Goal: Task Accomplishment & Management: Manage account settings

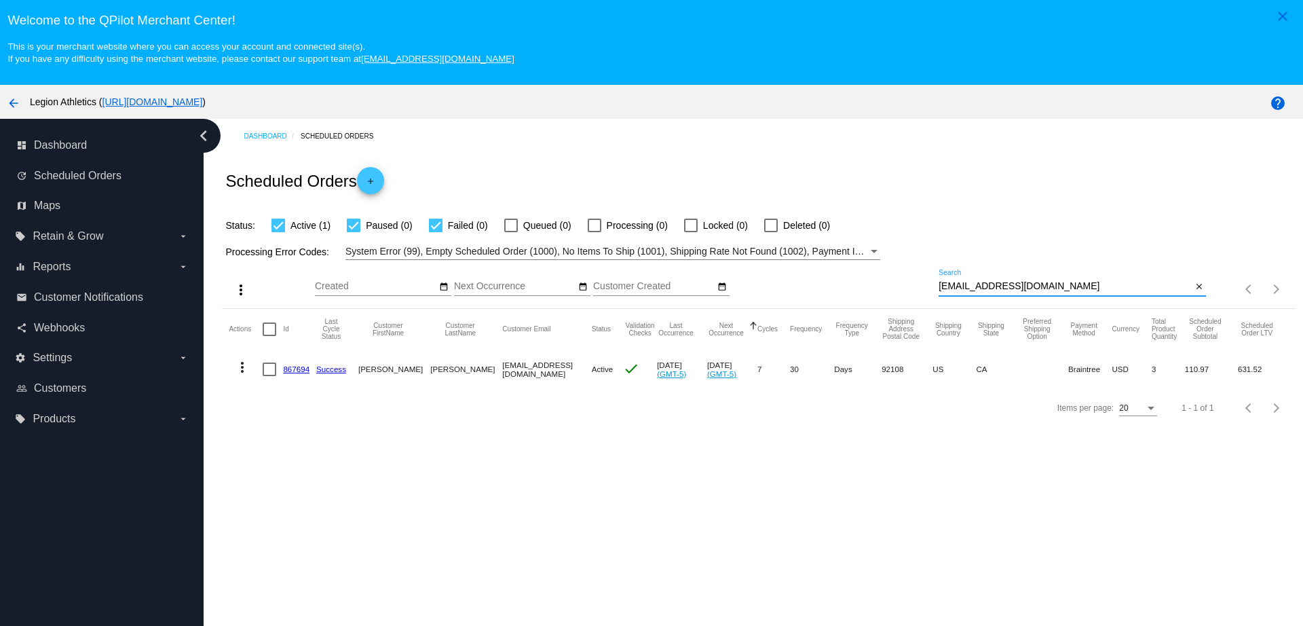
drag, startPoint x: 1098, startPoint y: 284, endPoint x: 913, endPoint y: 280, distance: 185.3
click at [915, 281] on div "more_vert Sep Jan Feb Mar Apr 1" at bounding box center [758, 284] width 1073 height 48
click at [303, 367] on link "867694" at bounding box center [296, 368] width 26 height 9
drag, startPoint x: 1084, startPoint y: 283, endPoint x: 944, endPoint y: 283, distance: 139.8
click at [944, 283] on div "alvaradomichaelangelo@yahoo.com Search" at bounding box center [1064, 282] width 253 height 26
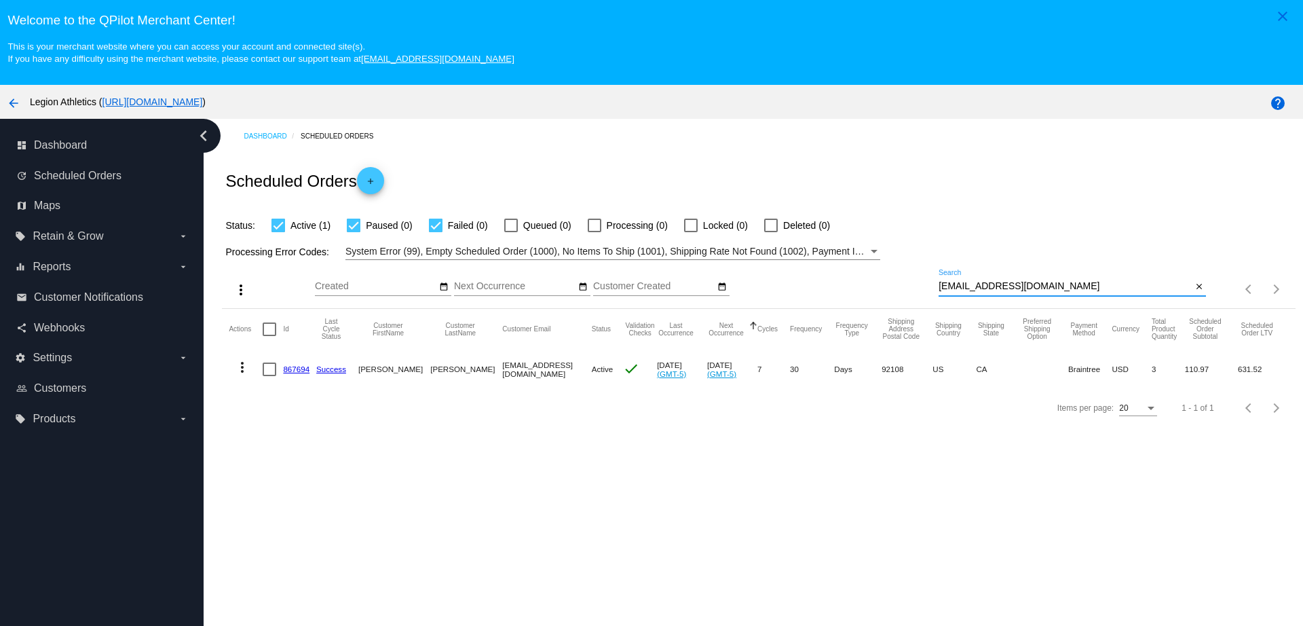
drag, startPoint x: 1097, startPoint y: 288, endPoint x: 858, endPoint y: 286, distance: 238.8
click at [858, 286] on div "more_vert Sep Jan Feb Mar Apr 1" at bounding box center [758, 284] width 1073 height 48
paste input "julie_vieux@me"
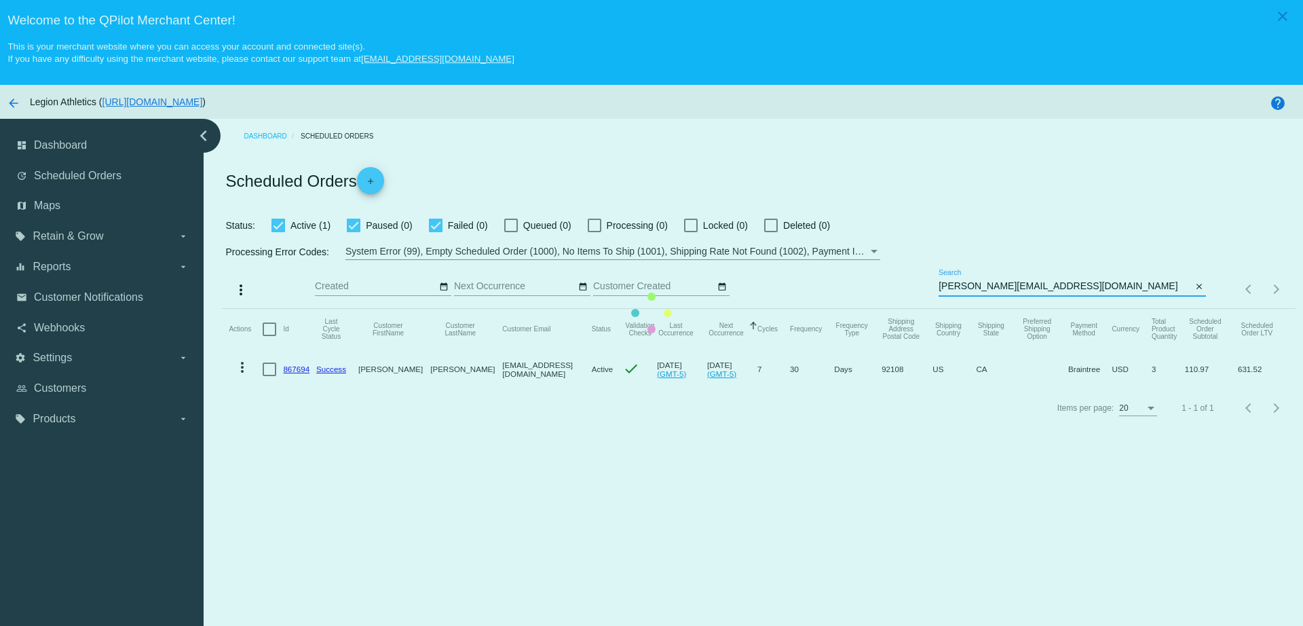
type input "julie_vieux@me.com"
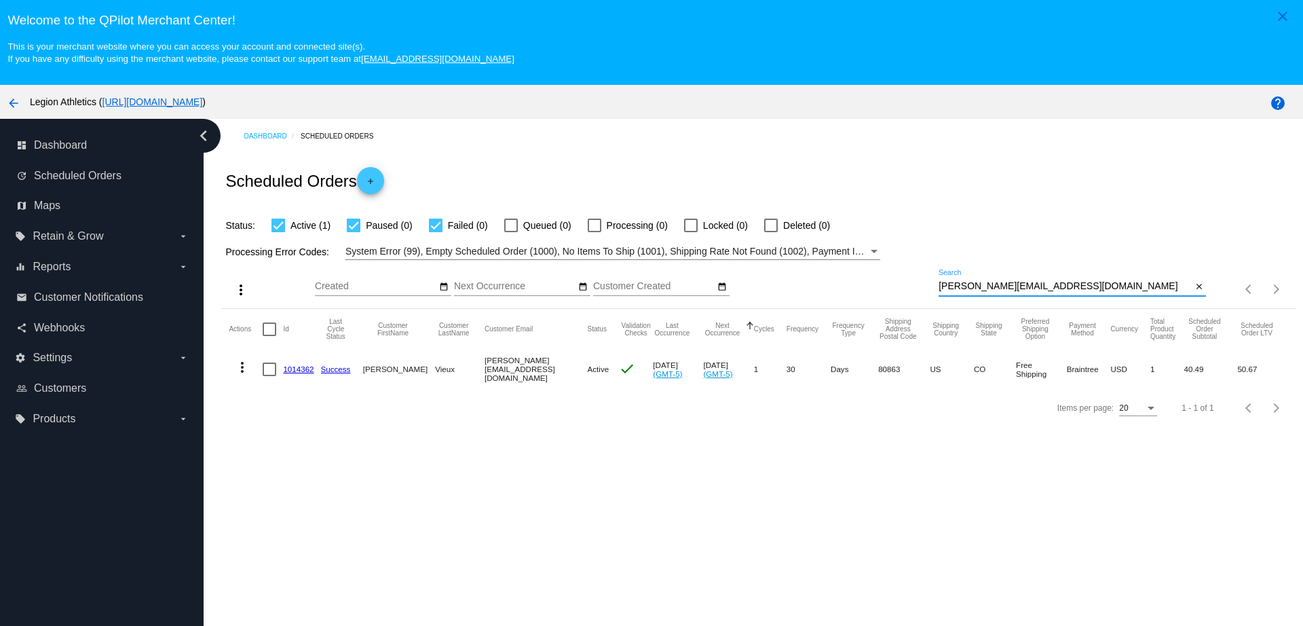
click at [294, 368] on link "1014362" at bounding box center [298, 368] width 31 height 9
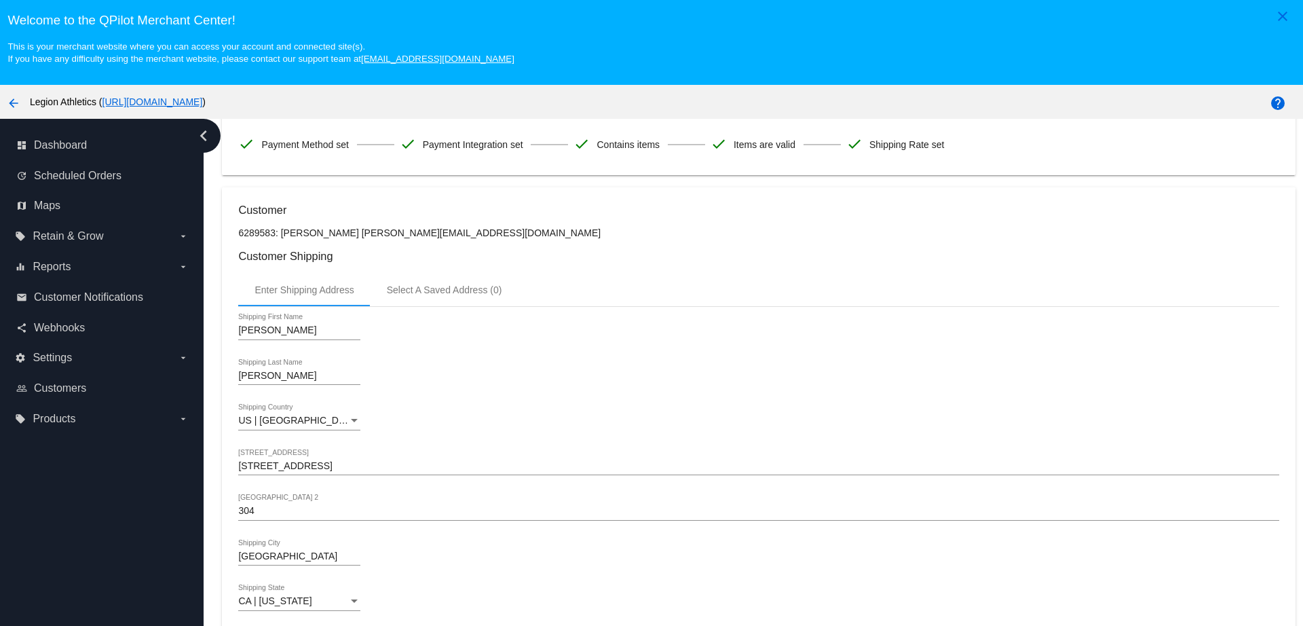
scroll to position [424, 0]
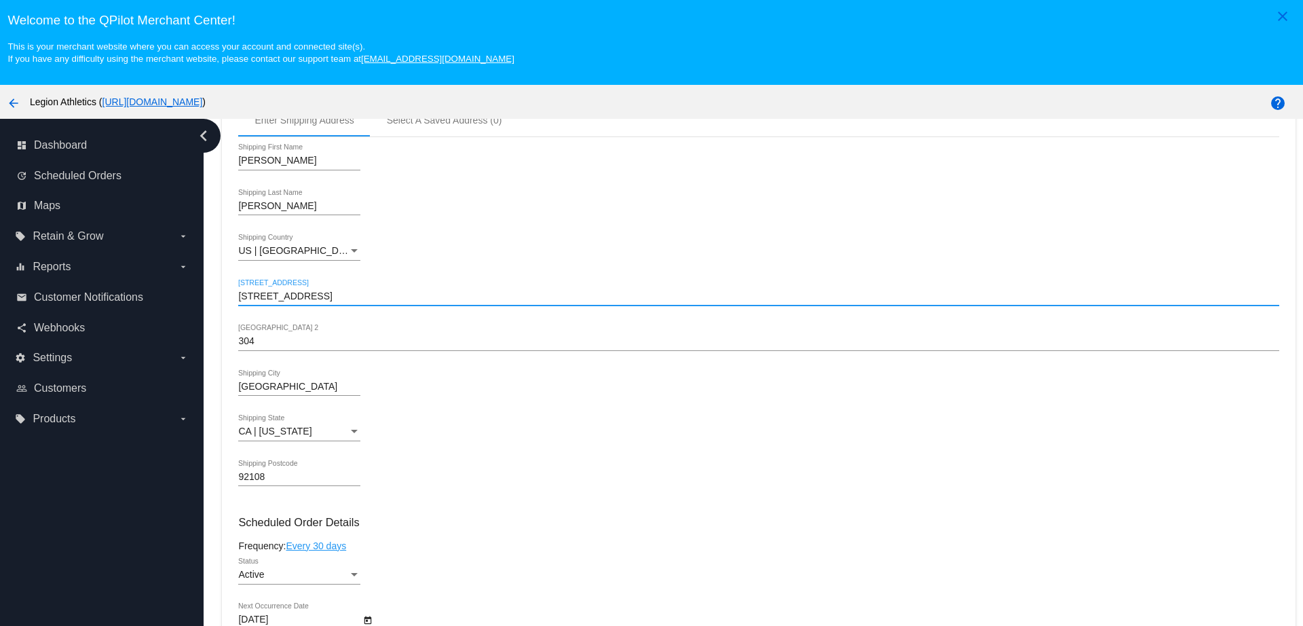
drag, startPoint x: 319, startPoint y: 301, endPoint x: 227, endPoint y: 301, distance: 92.3
paste input "2211 30th St"
type input "2211 30th St"
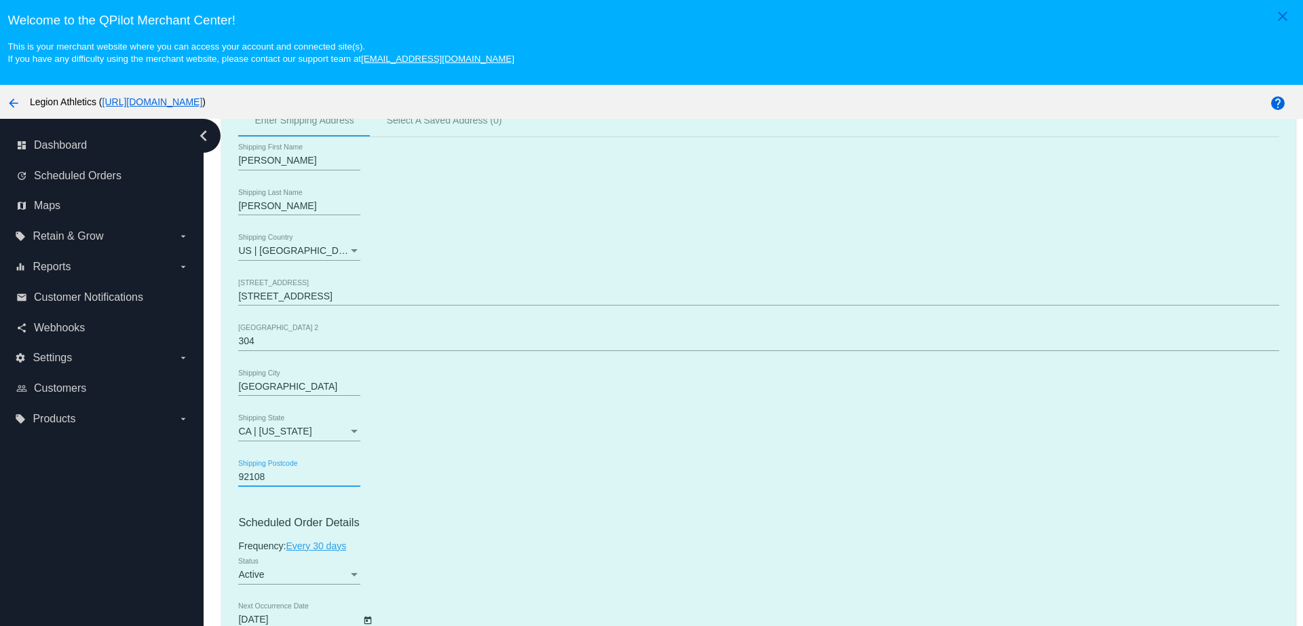
paste input "4"
drag, startPoint x: 282, startPoint y: 478, endPoint x: 231, endPoint y: 477, distance: 51.6
type input "92104"
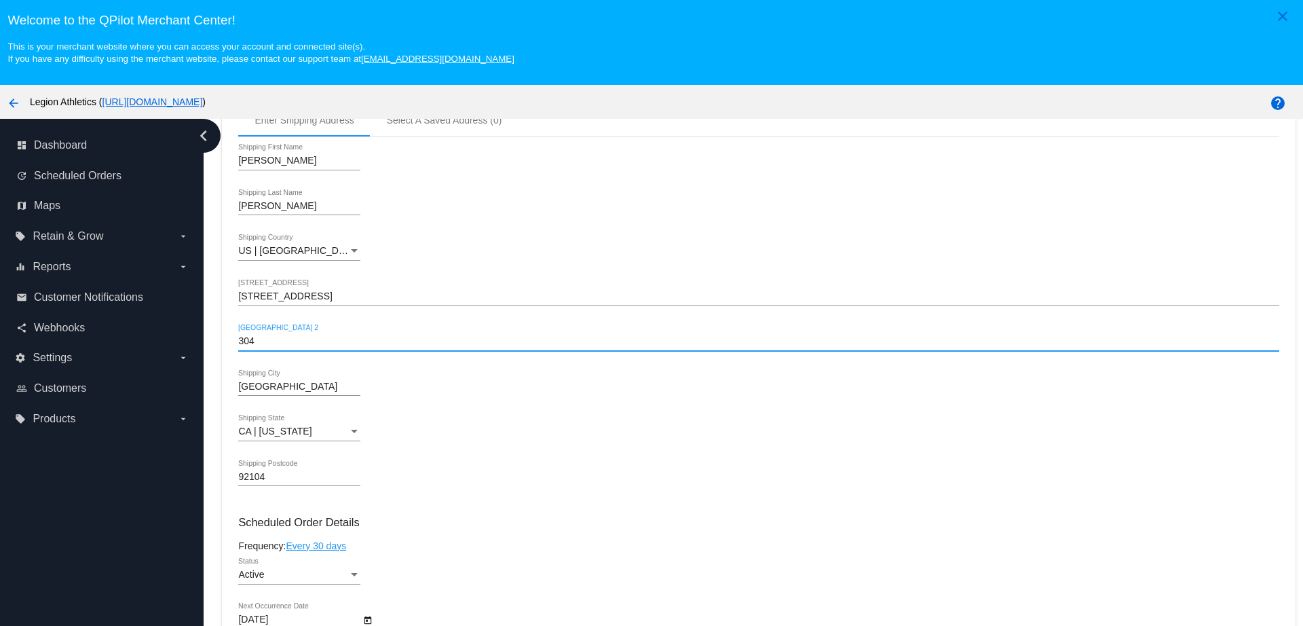
drag, startPoint x: 256, startPoint y: 341, endPoint x: 225, endPoint y: 338, distance: 31.4
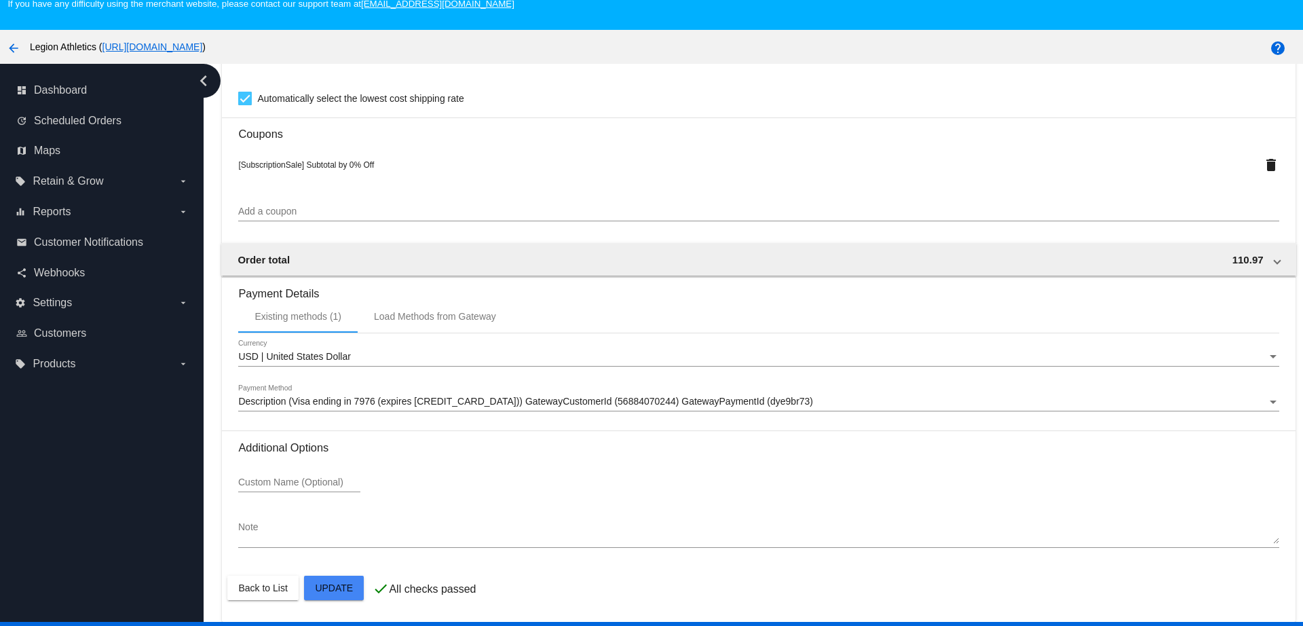
scroll to position [85, 0]
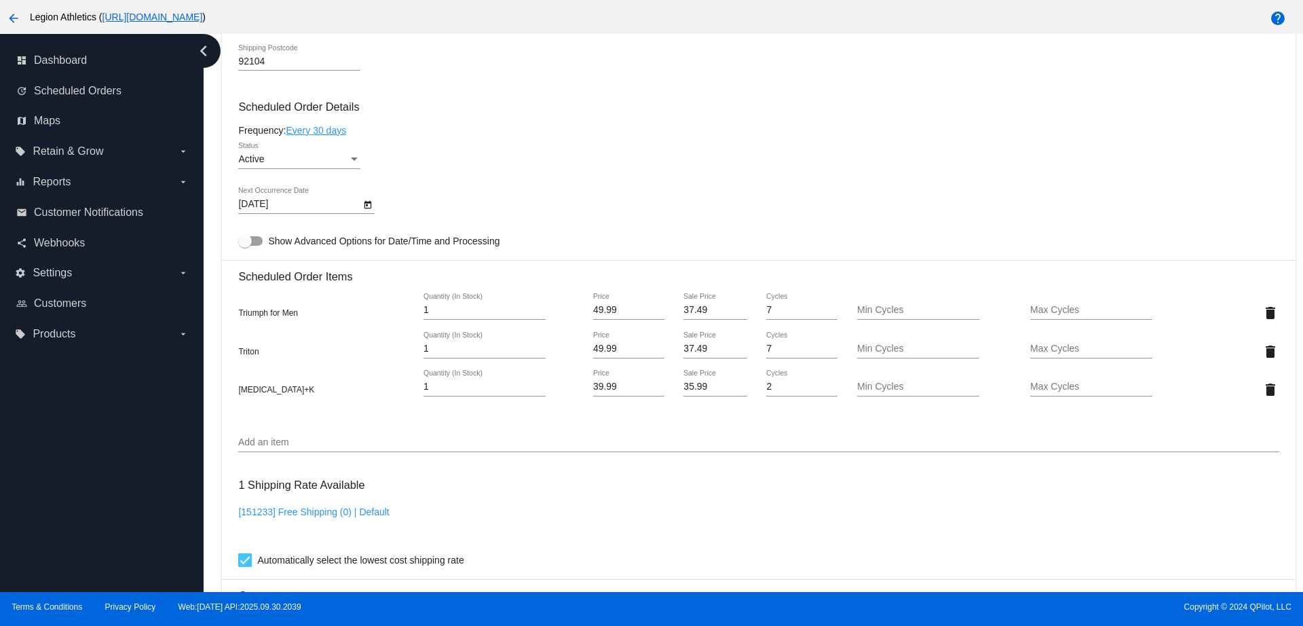
scroll to position [737, 0]
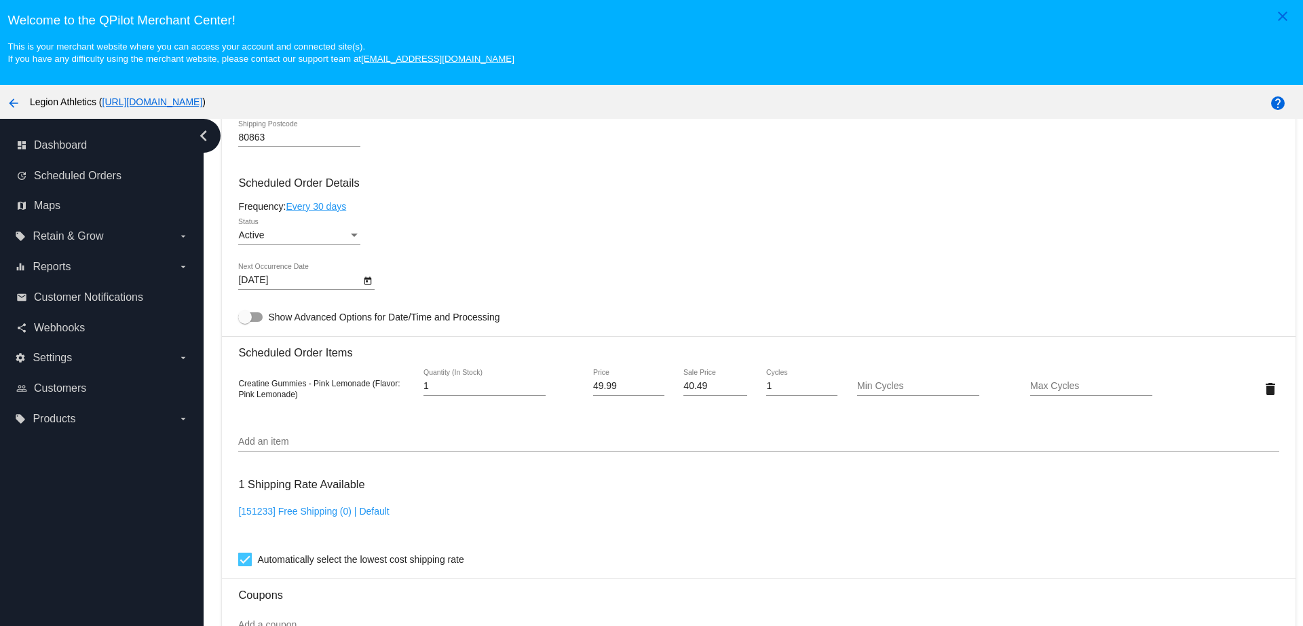
scroll to position [933, 0]
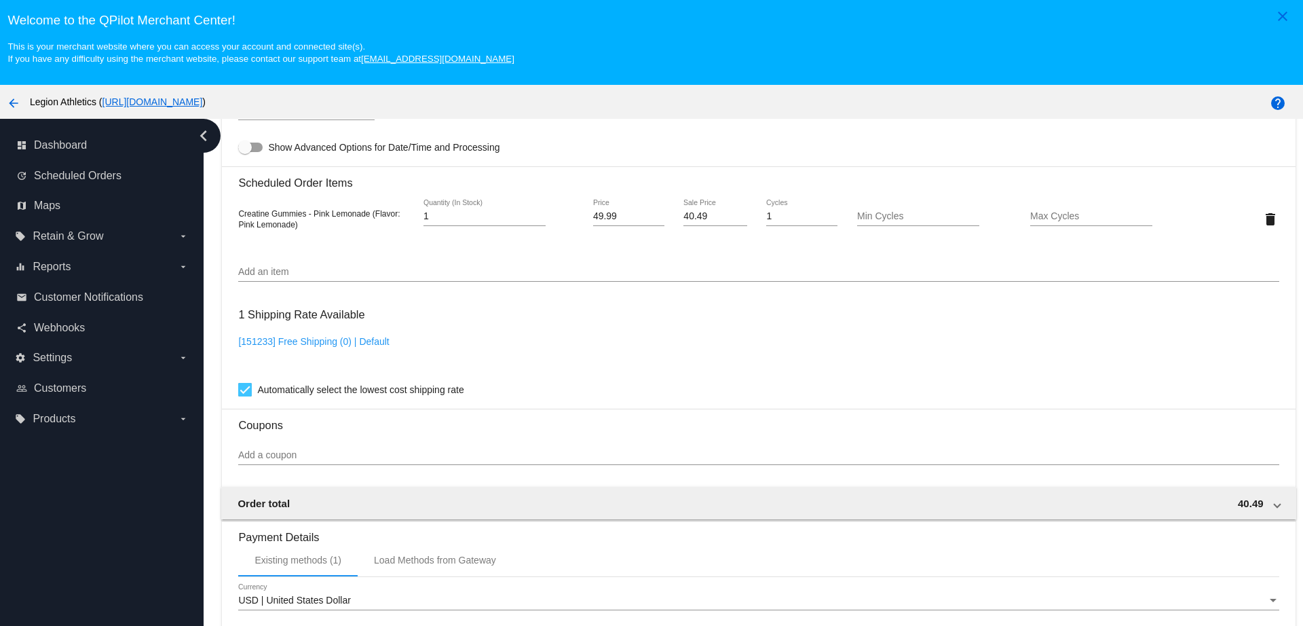
drag, startPoint x: 708, startPoint y: 223, endPoint x: 653, endPoint y: 219, distance: 54.4
click at [653, 219] on div "Creatine Gummies - Pink Lemonade (Flavor: Pink Lemonade) 1 Quantity (In Stock) …" at bounding box center [758, 218] width 1040 height 39
click at [710, 216] on input "40.49" at bounding box center [714, 216] width 63 height 11
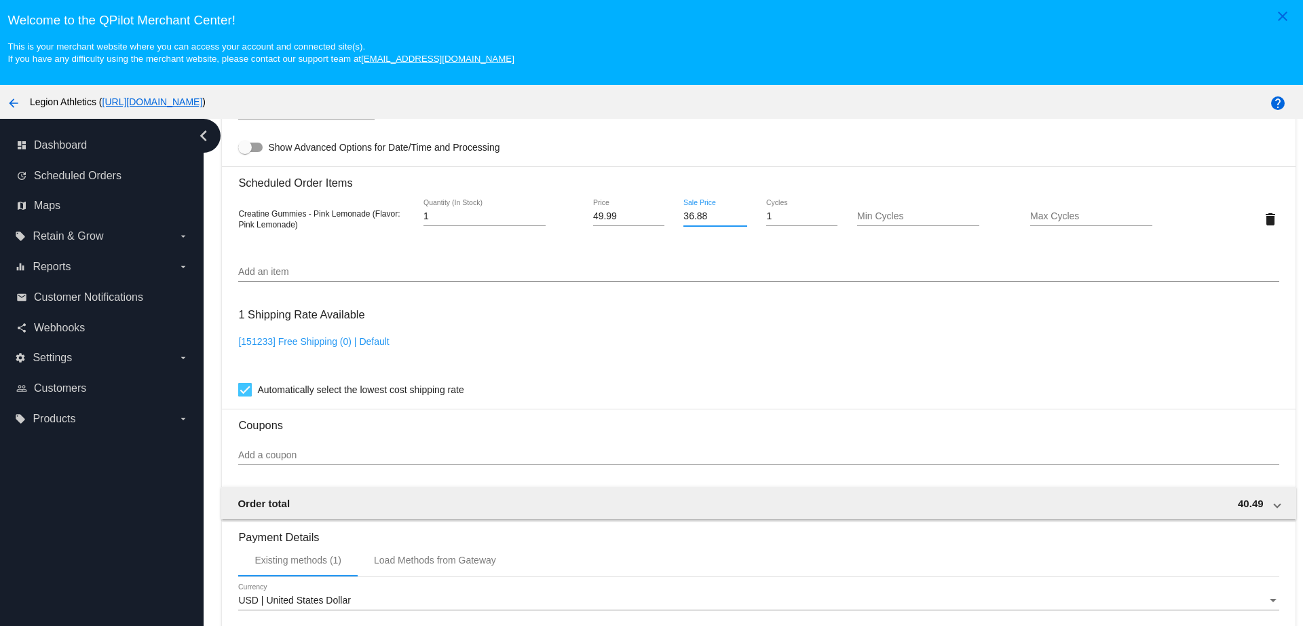
type input "36.88"
click at [708, 253] on mat-card "Customer 7025662: [PERSON_NAME] [EMAIL_ADDRESS][DOMAIN_NAME] Customer Shipping …" at bounding box center [758, 187] width 1073 height 1357
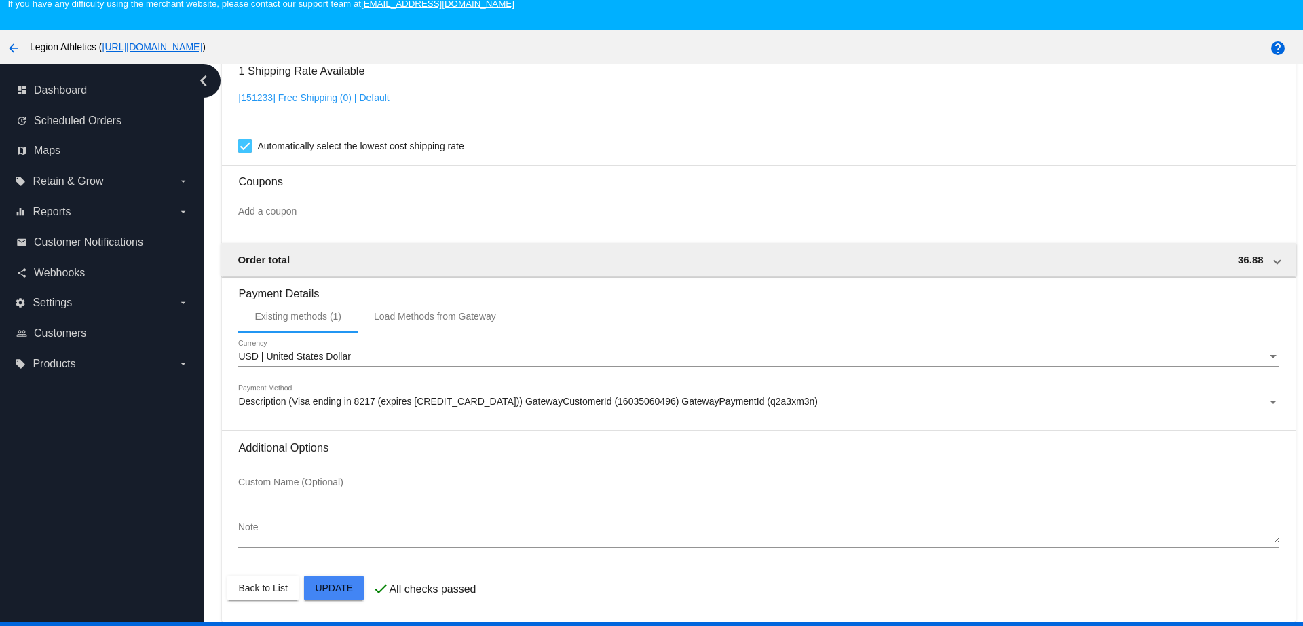
scroll to position [85, 0]
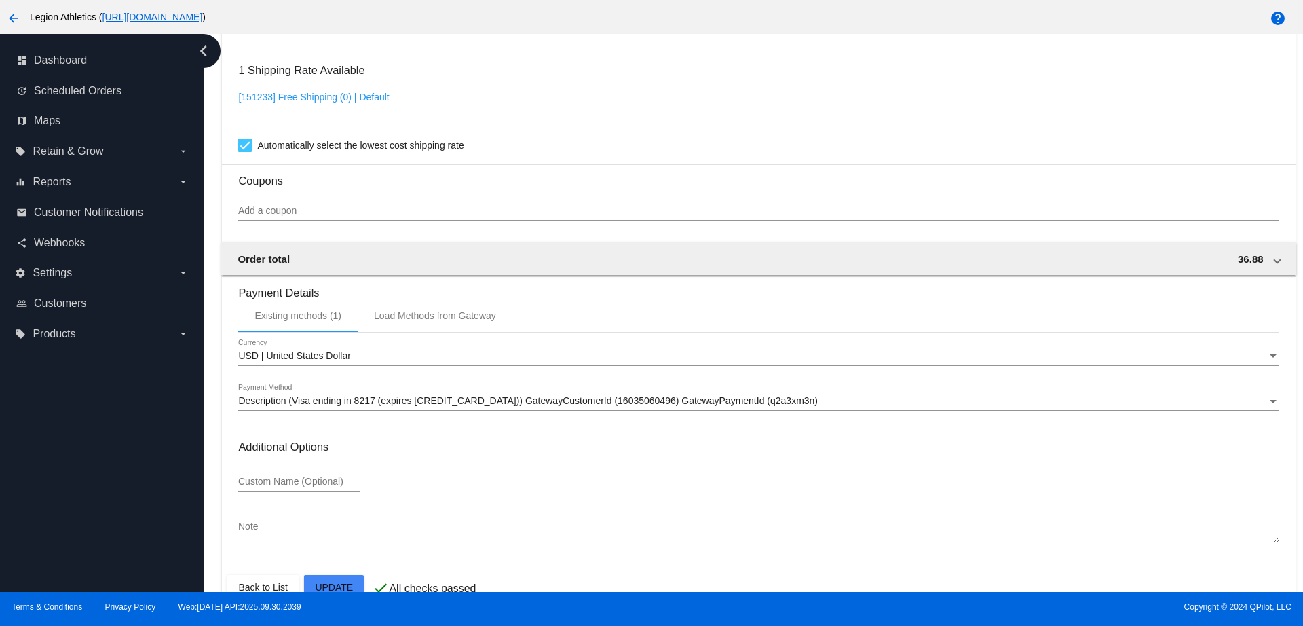
scroll to position [1122, 0]
